Goal: Information Seeking & Learning: Learn about a topic

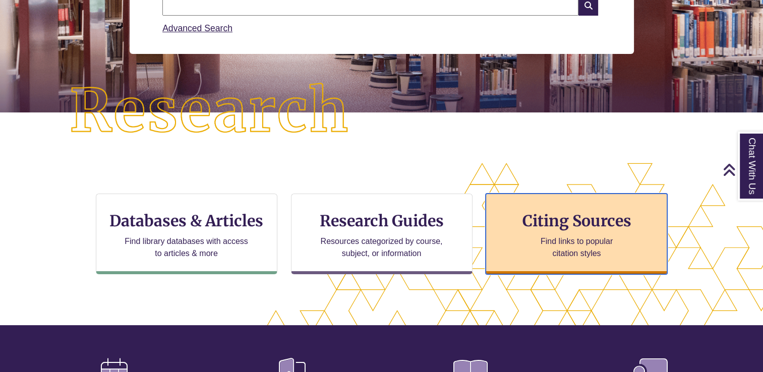
click at [536, 239] on p "Find links to popular citation styles" at bounding box center [577, 248] width 98 height 24
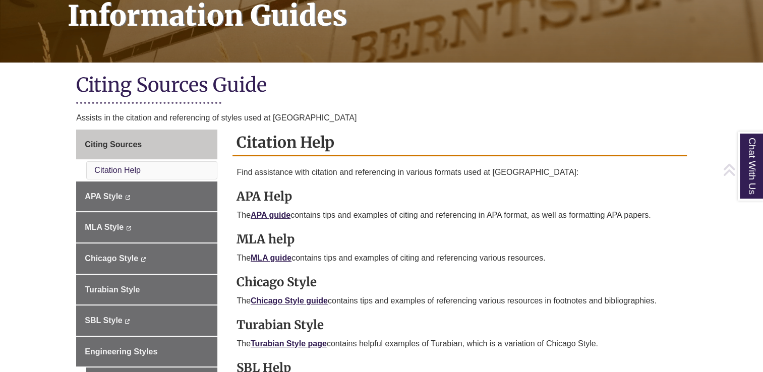
scroll to position [168, 0]
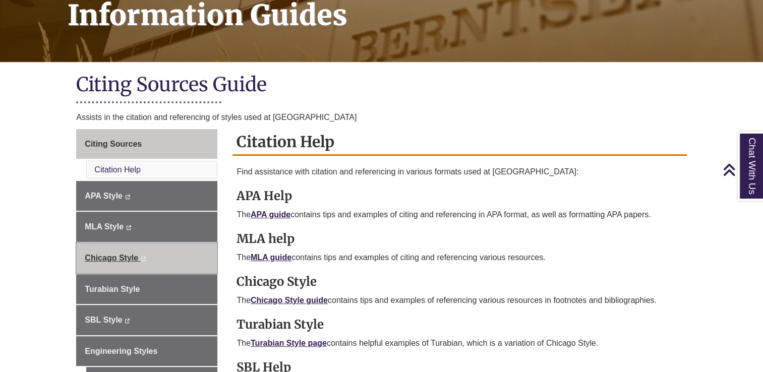
click at [172, 248] on link "Chicago Style This link opens in a new window This link opens in a new window" at bounding box center [146, 258] width 141 height 30
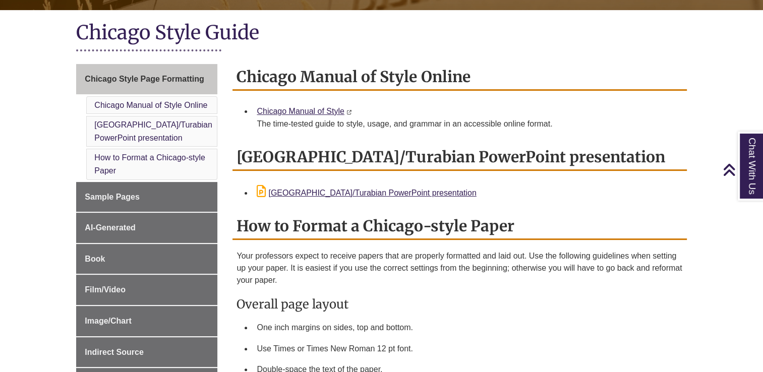
scroll to position [216, 0]
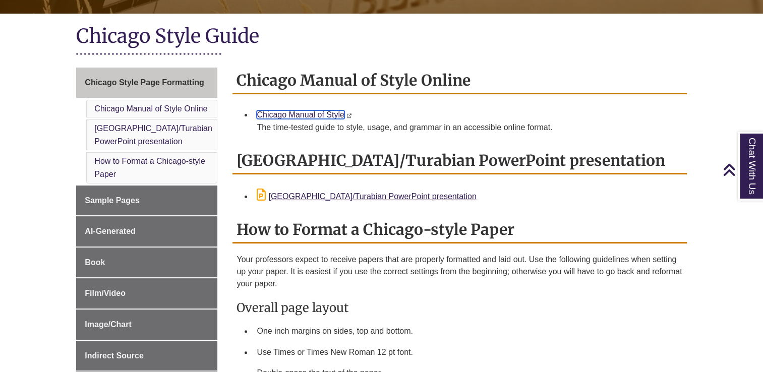
click at [305, 113] on link "Chicago Manual of Style" at bounding box center [300, 115] width 87 height 9
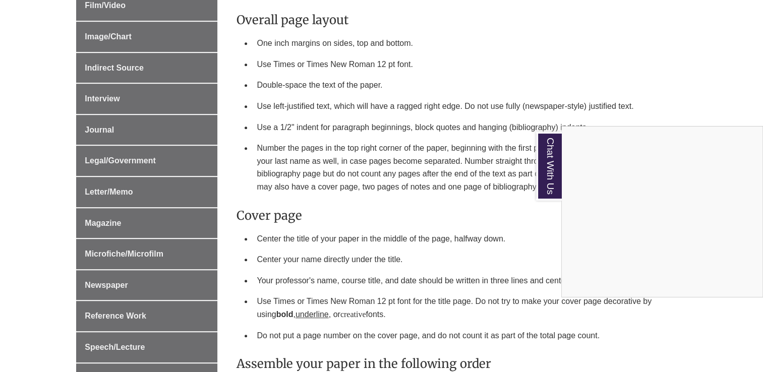
scroll to position [495, 0]
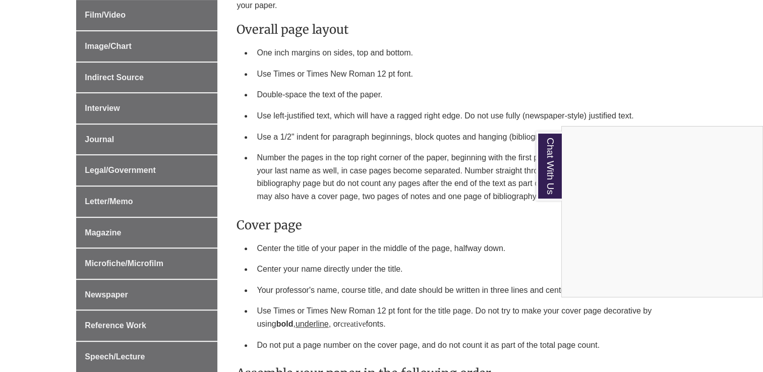
click at [28, 139] on div "Chat With Us" at bounding box center [381, 186] width 763 height 372
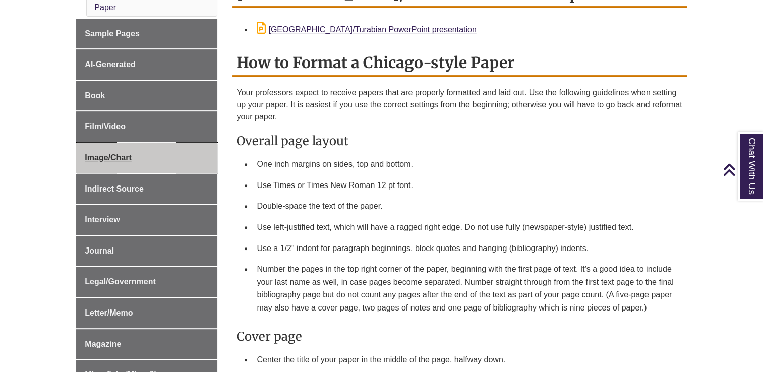
scroll to position [385, 0]
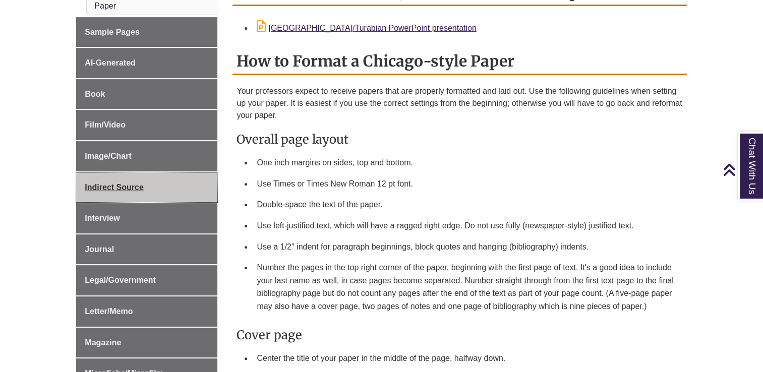
click at [159, 183] on link "Indirect Source" at bounding box center [146, 188] width 141 height 30
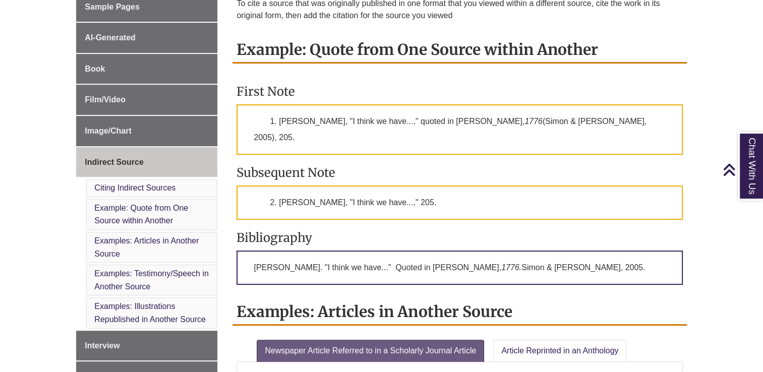
scroll to position [324, 0]
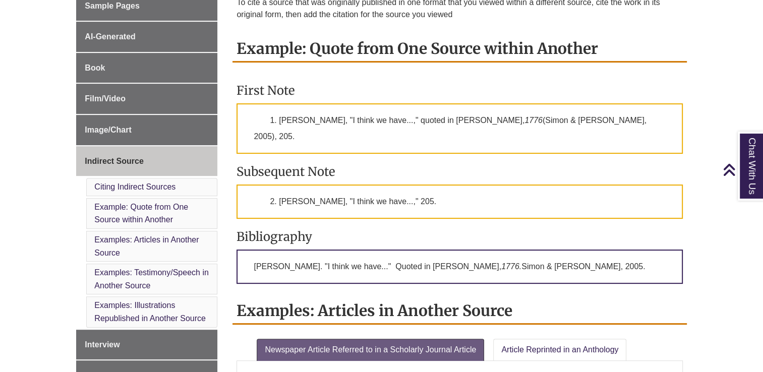
click at [429, 164] on h3 "Subsequent Note" at bounding box center [460, 172] width 446 height 16
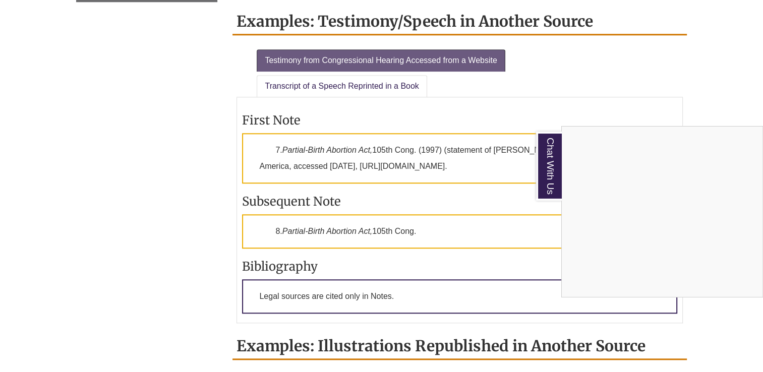
scroll to position [1011, 0]
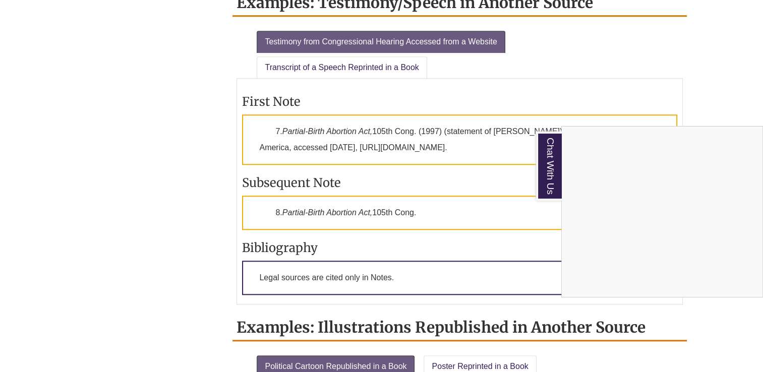
click at [719, 120] on div "Chat With Us" at bounding box center [381, 186] width 763 height 372
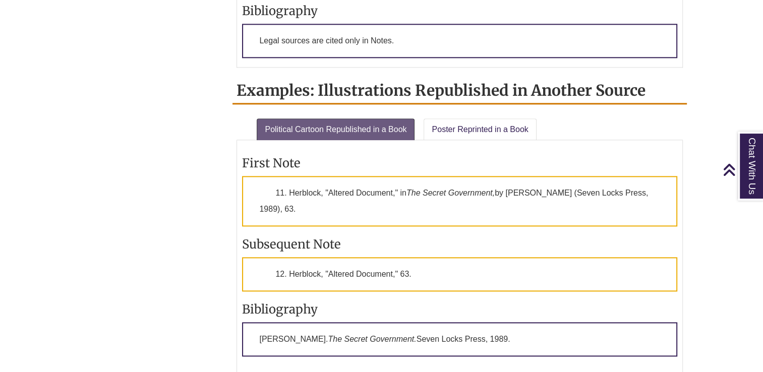
scroll to position [1249, 0]
